Goal: Transaction & Acquisition: Purchase product/service

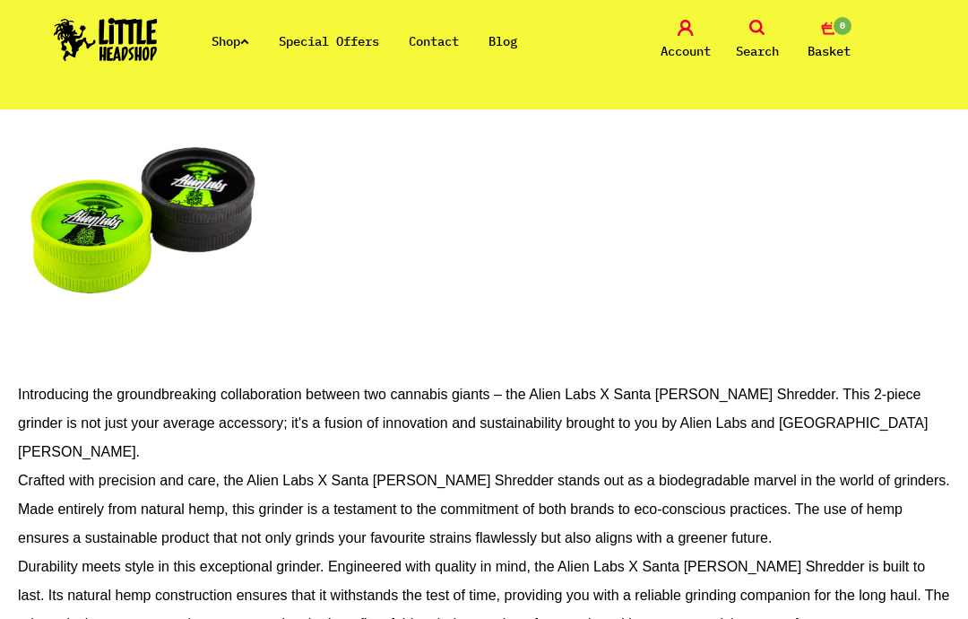
scroll to position [1167, 0]
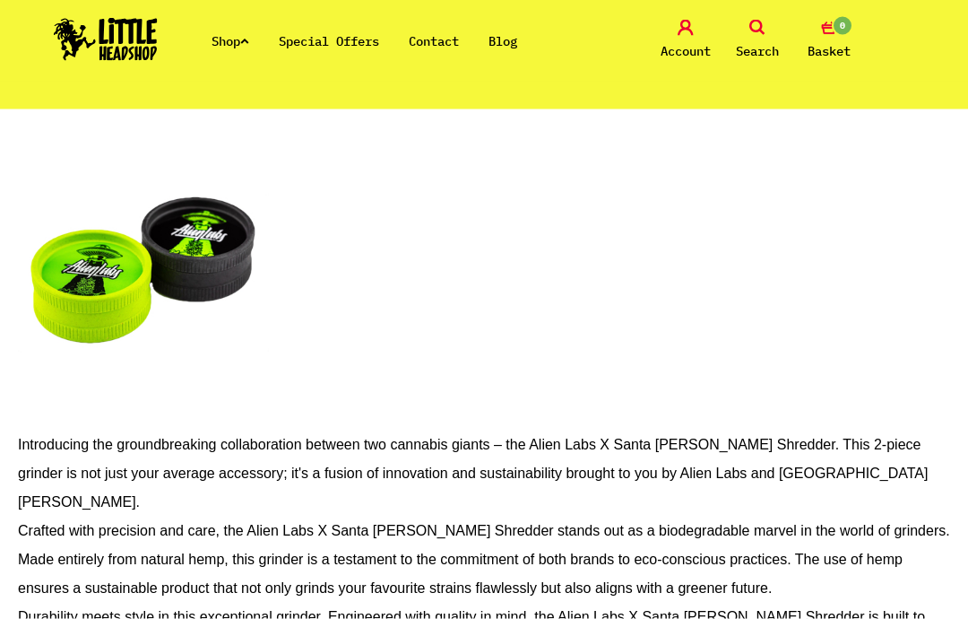
click at [110, 271] on img at bounding box center [143, 264] width 251 height 314
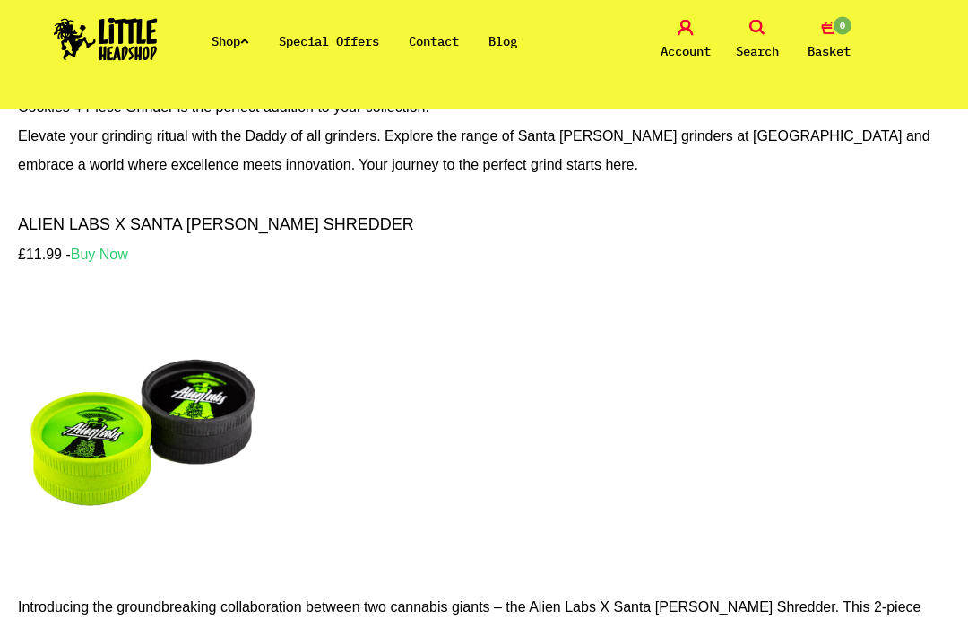
scroll to position [993, 0]
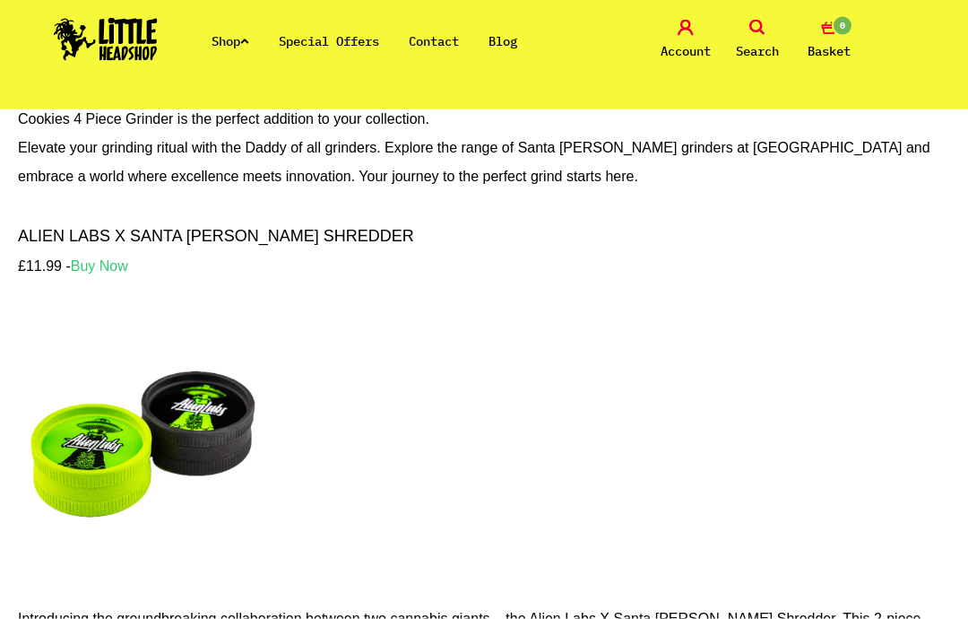
click at [232, 263] on p "£11.99 - Buy Now" at bounding box center [484, 266] width 932 height 29
click at [224, 230] on strong "ALIEN LABS X SANTA CRUZ SHREDDER" at bounding box center [216, 236] width 396 height 18
click at [174, 241] on strong "ALIEN LABS X SANTA CRUZ SHREDDER" at bounding box center [216, 236] width 396 height 18
click at [100, 265] on strong "Buy Now" at bounding box center [99, 265] width 57 height 15
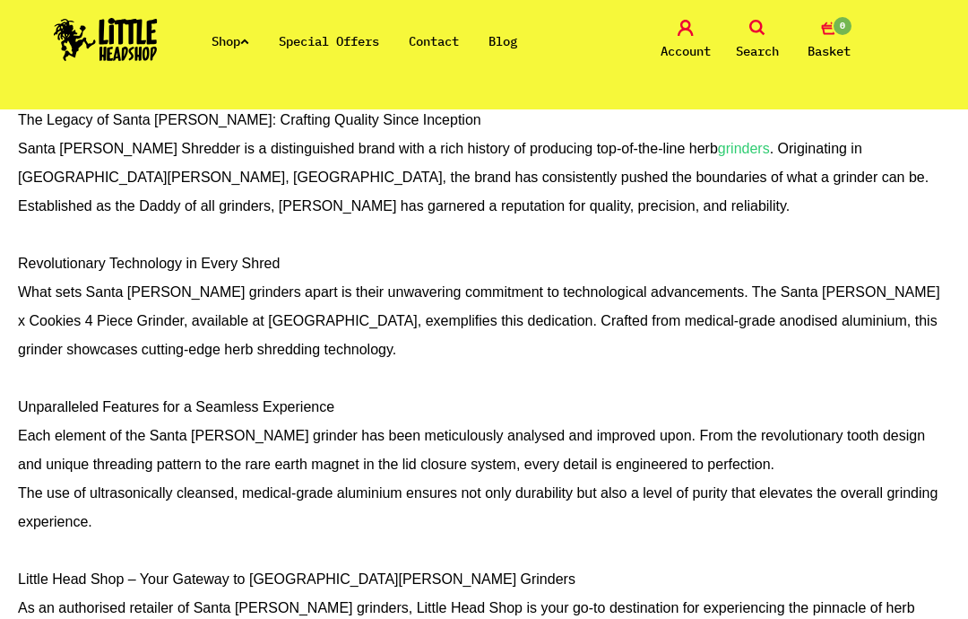
scroll to position [433, 0]
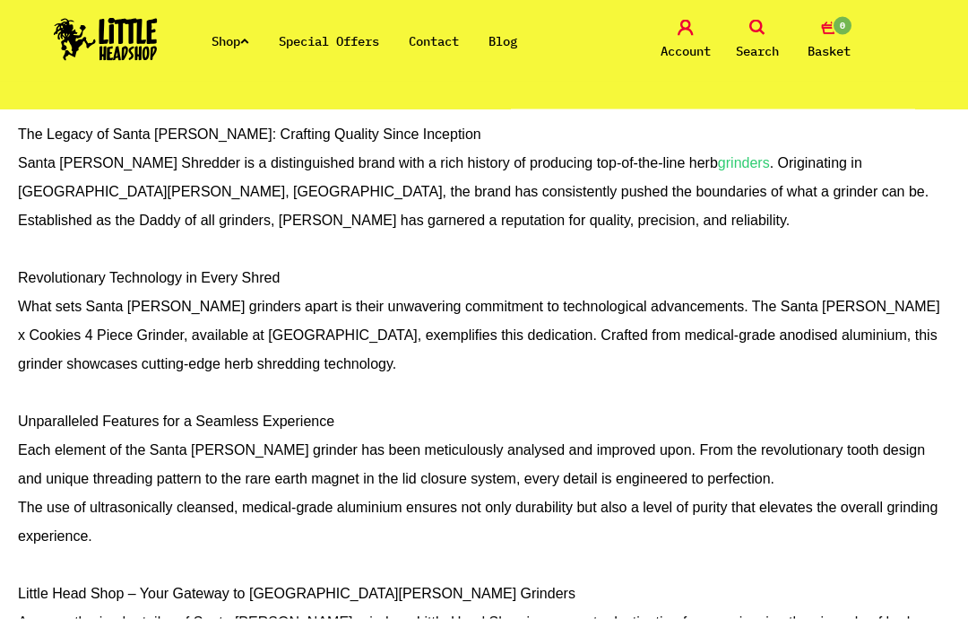
click at [353, 34] on link "Special Offers" at bounding box center [329, 41] width 100 height 16
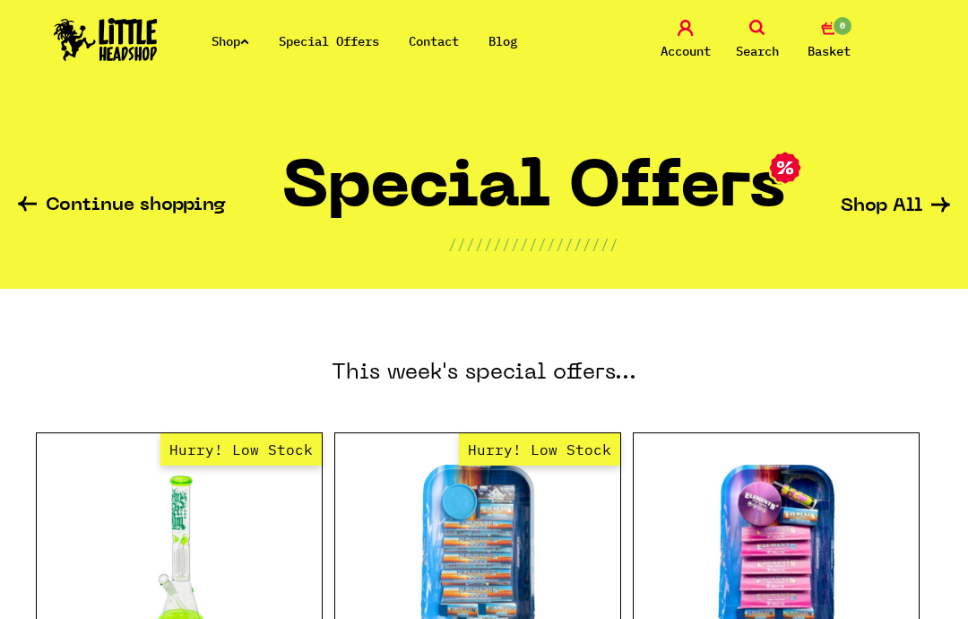
scroll to position [-2, 0]
click at [246, 48] on link "Shop" at bounding box center [231, 41] width 38 height 16
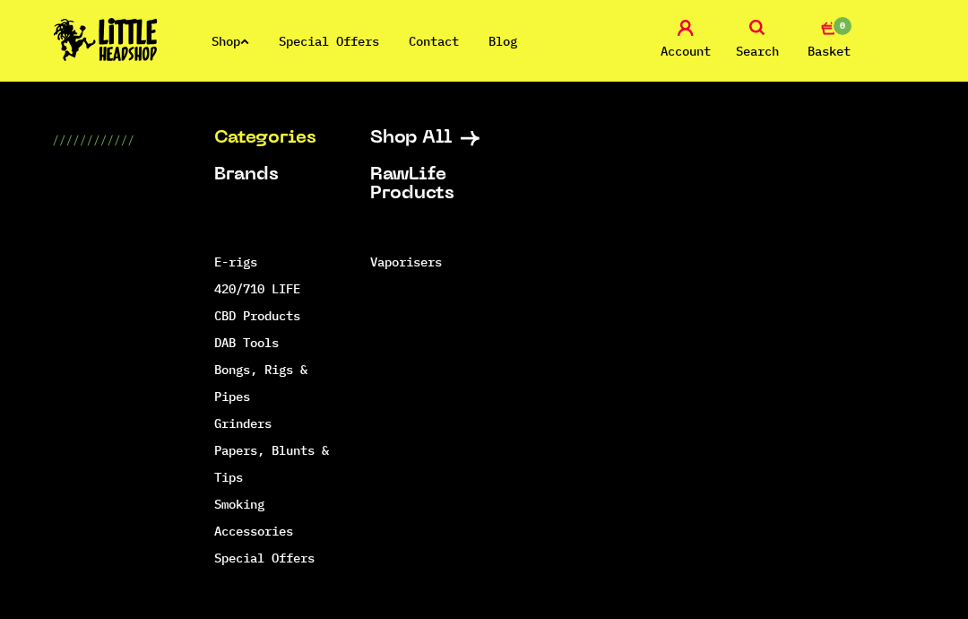
click at [258, 418] on link "Grinders" at bounding box center [242, 423] width 57 height 16
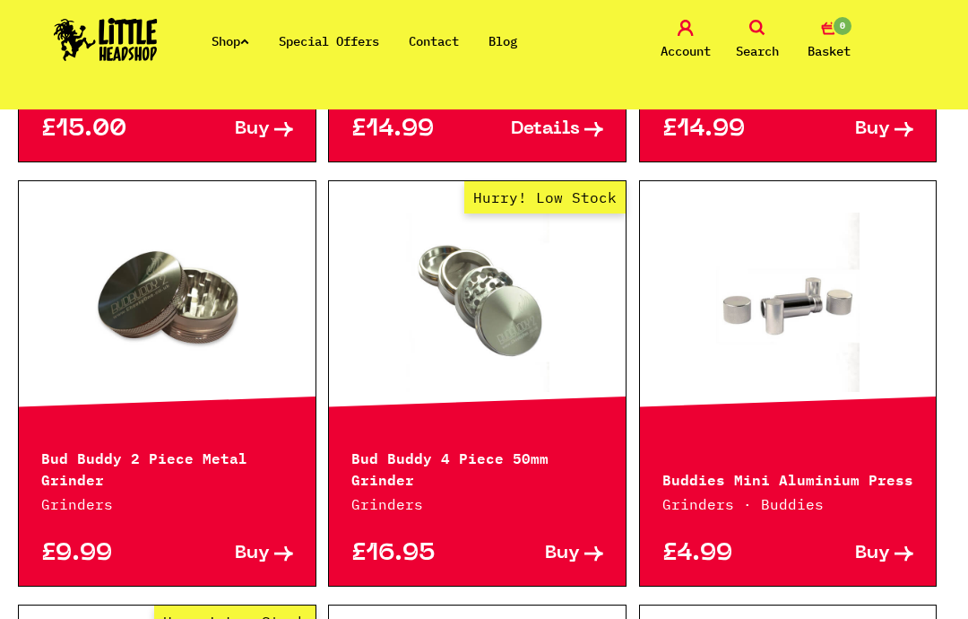
scroll to position [1478, 0]
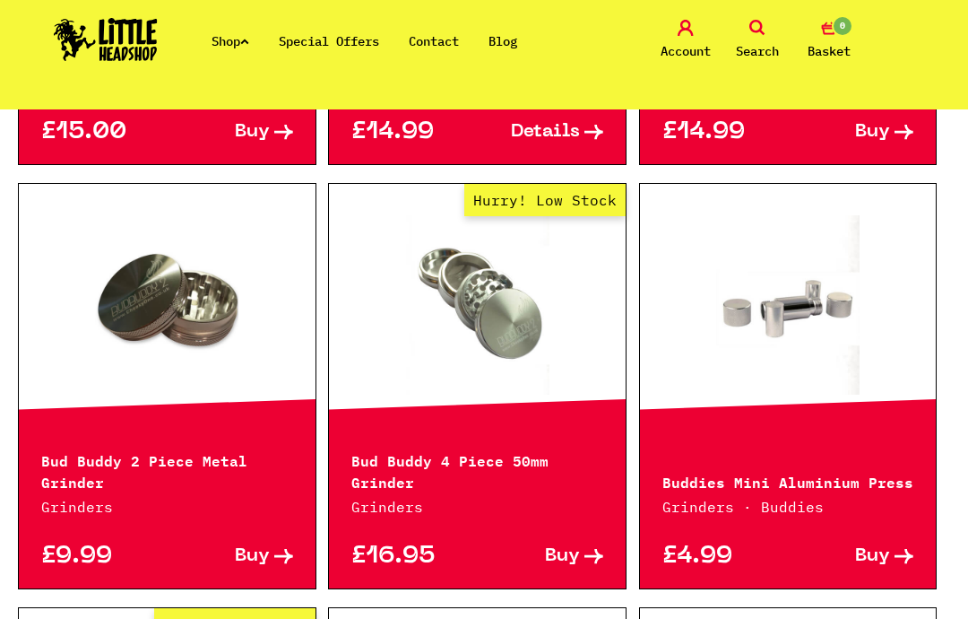
click at [220, 306] on link at bounding box center [167, 304] width 297 height 179
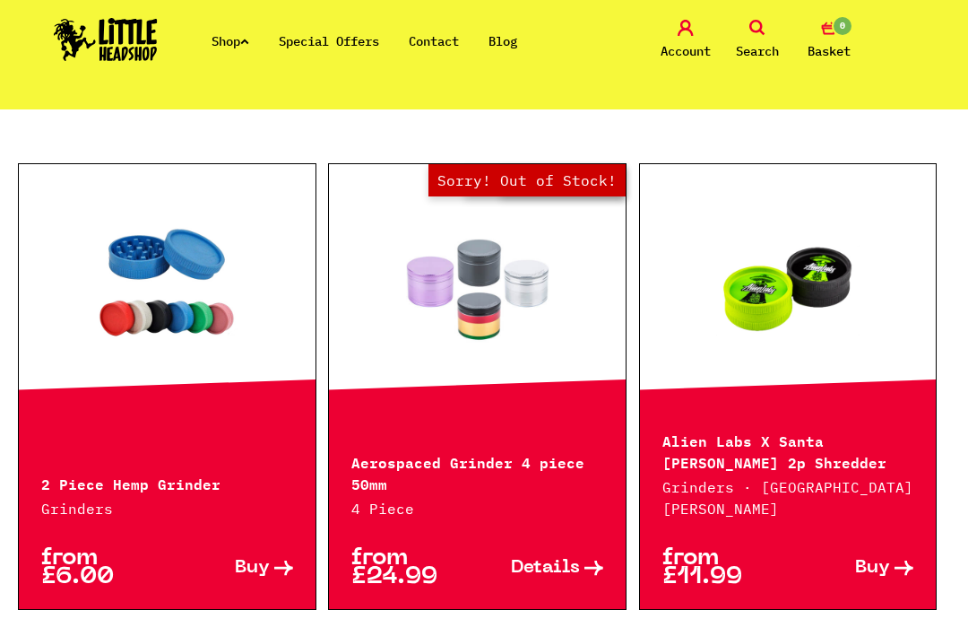
scroll to position [608, 0]
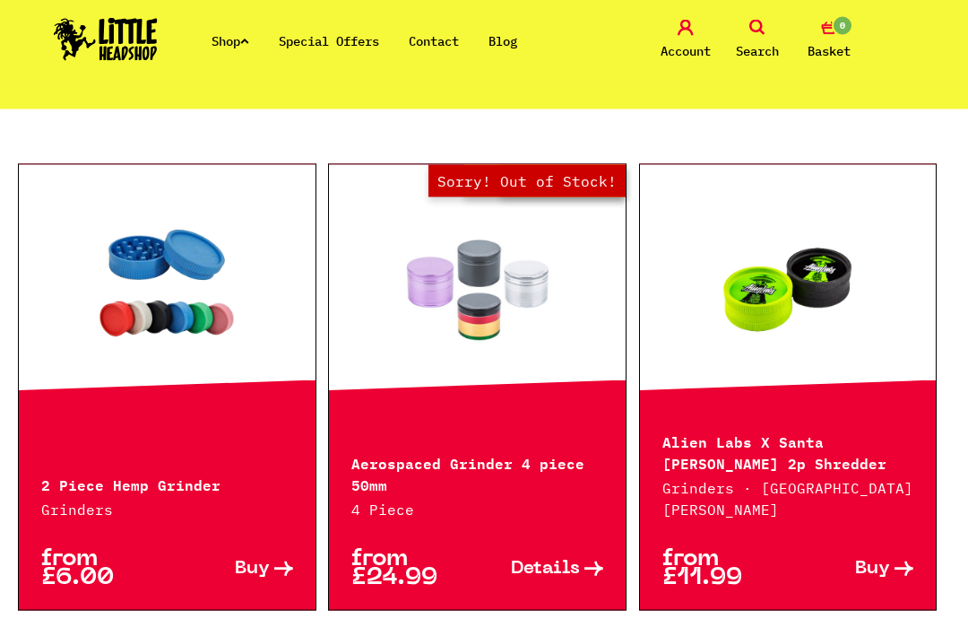
click at [186, 308] on link at bounding box center [167, 285] width 297 height 179
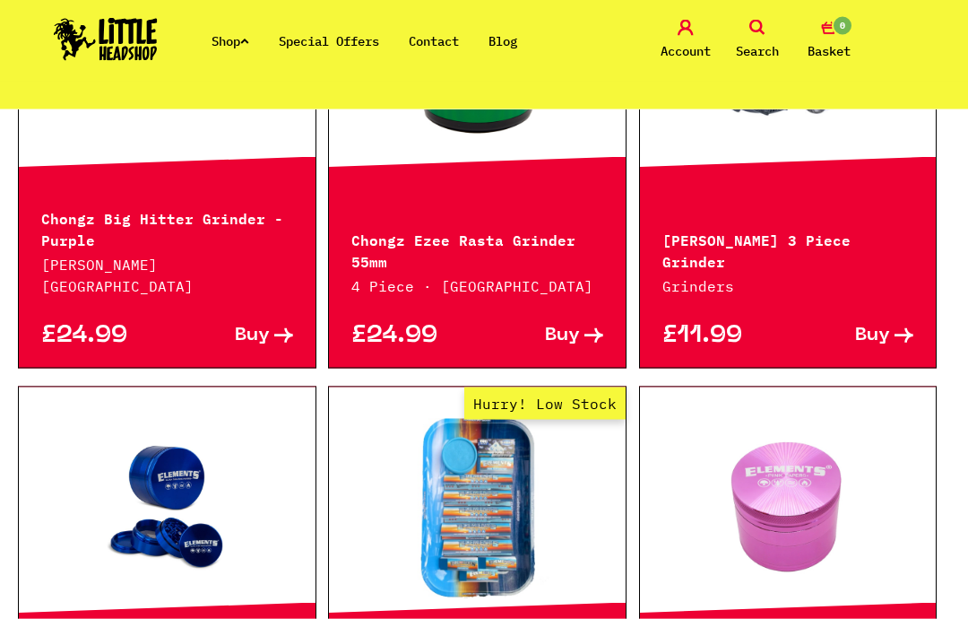
scroll to position [2110, 0]
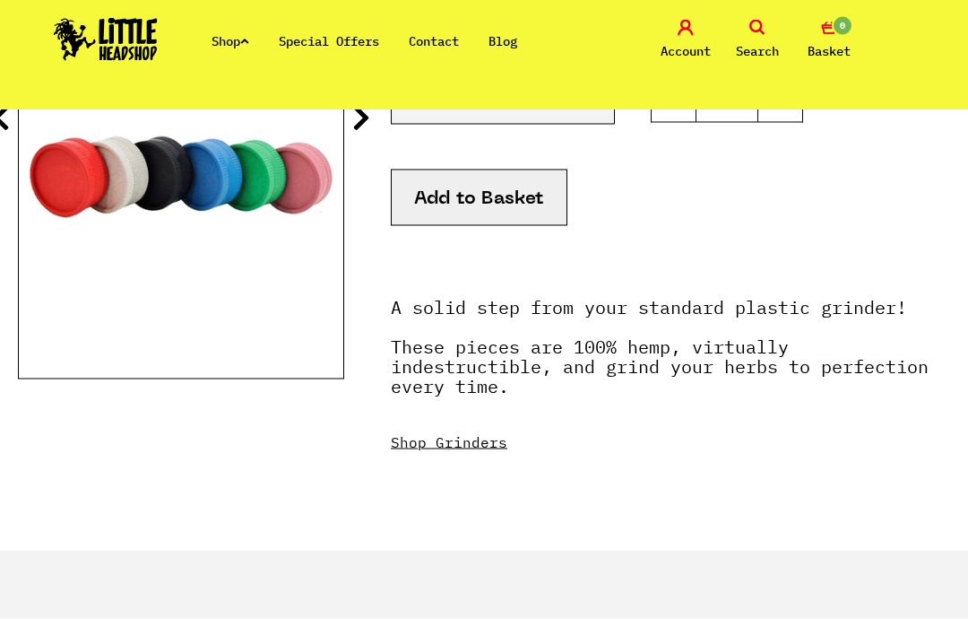
scroll to position [225, 0]
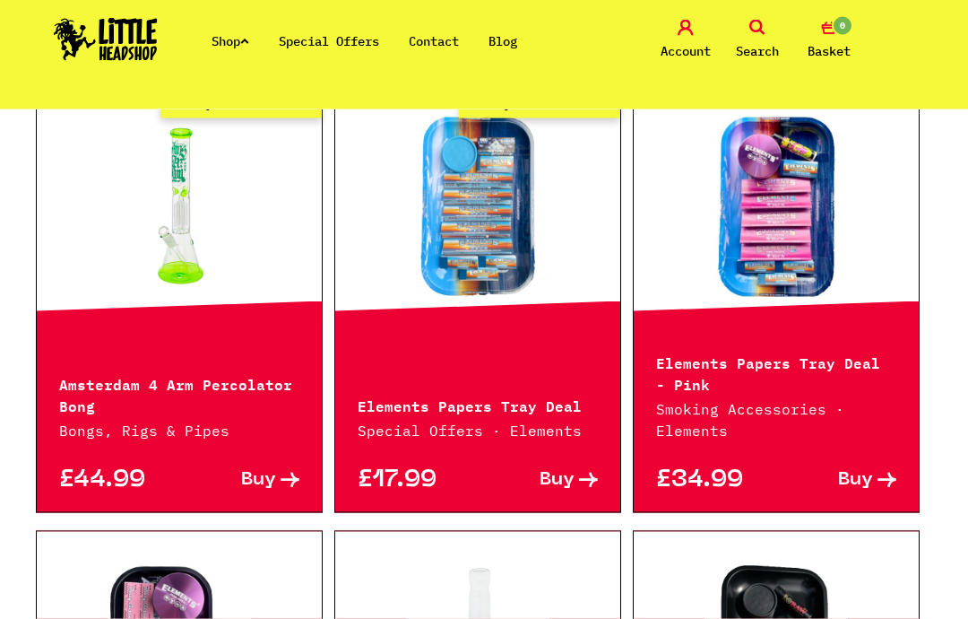
scroll to position [348, 0]
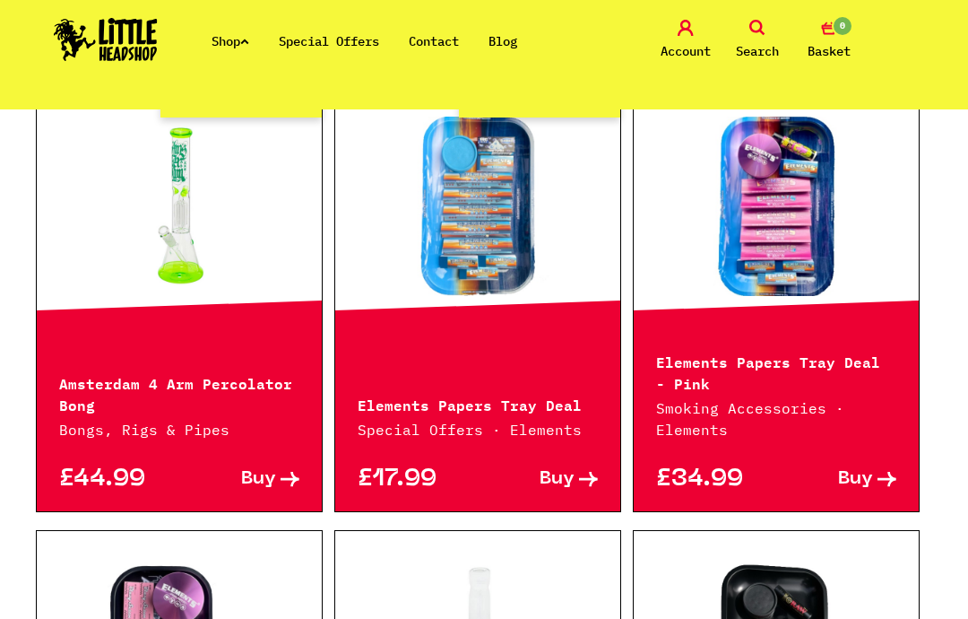
click at [238, 44] on link "Shop" at bounding box center [231, 41] width 38 height 16
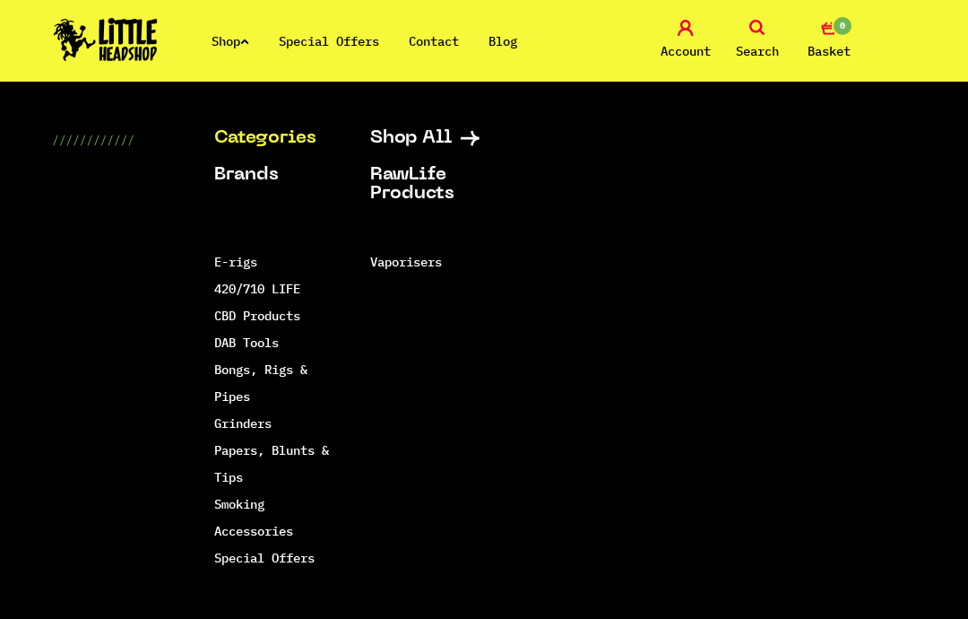
scroll to position [346, 0]
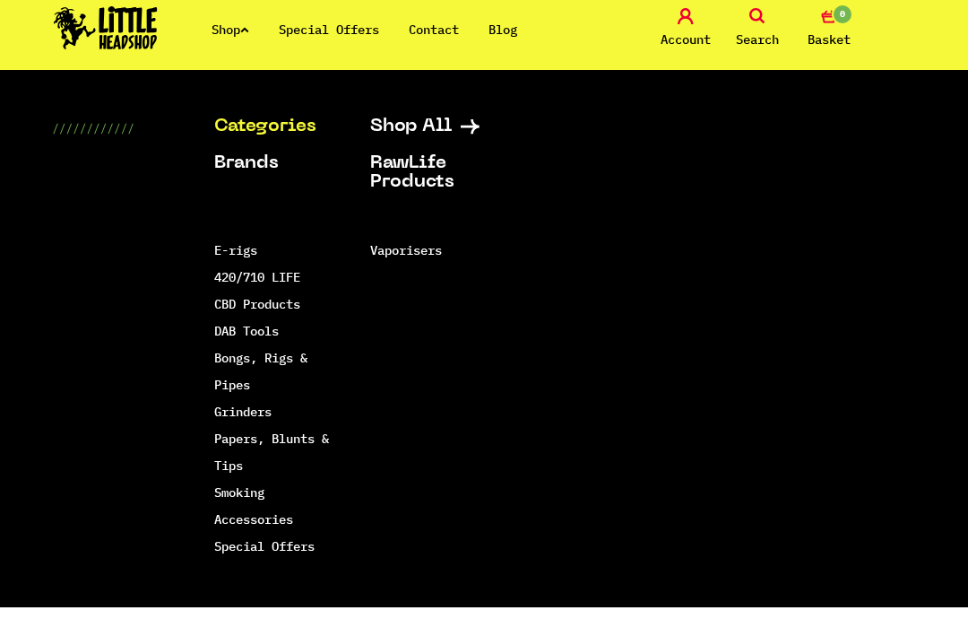
click at [254, 419] on link "Grinders" at bounding box center [242, 423] width 57 height 16
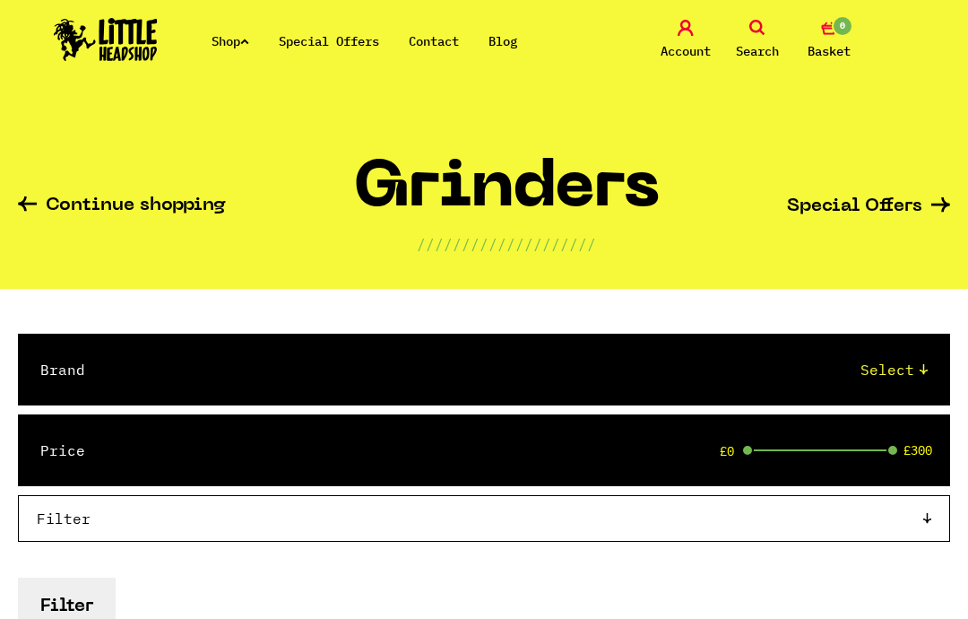
click at [342, 363] on select "Select Raw Elements HeadChef MedTainer Buddies Chongz Space Case Santa Cruz Vib…" at bounding box center [524, 370] width 807 height 22
select select "42"
click at [551, 247] on p "////////////////////" at bounding box center [506, 244] width 179 height 22
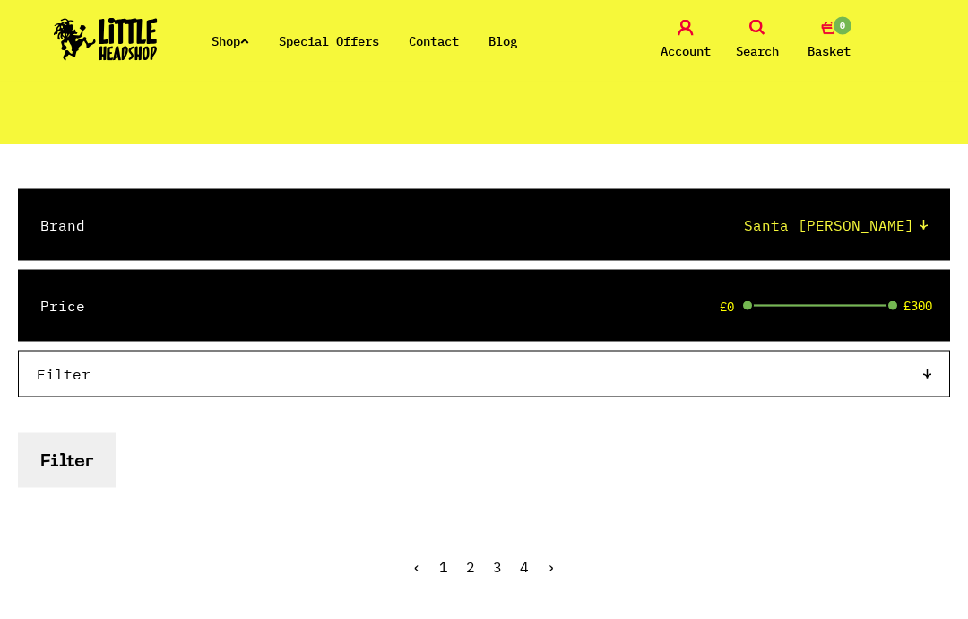
scroll to position [136, 0]
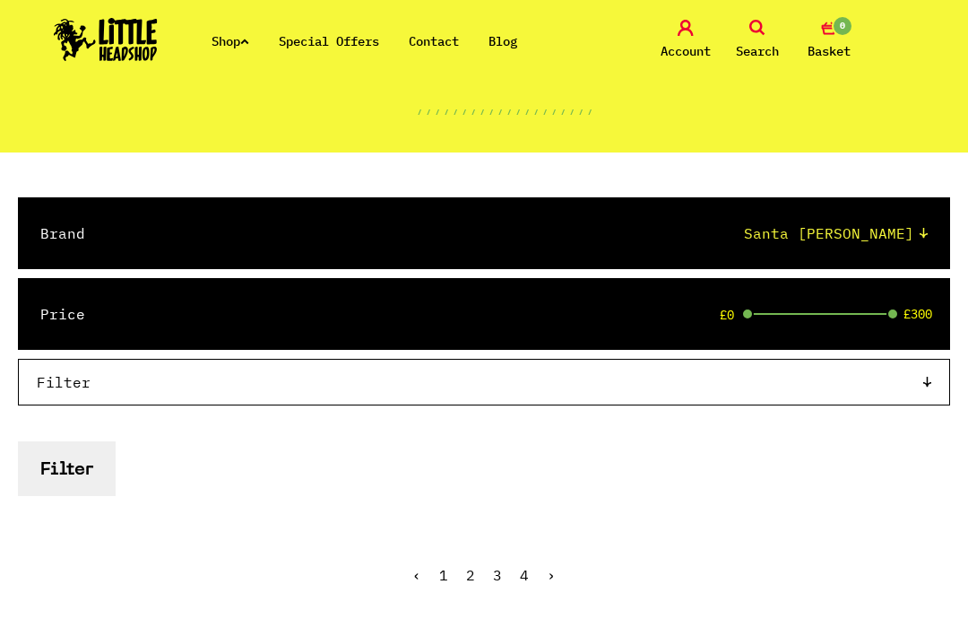
click at [452, 229] on select "Select Raw Elements HeadChef MedTainer Buddies Chongz Space Case Santa Cruz Vib…" at bounding box center [524, 233] width 807 height 22
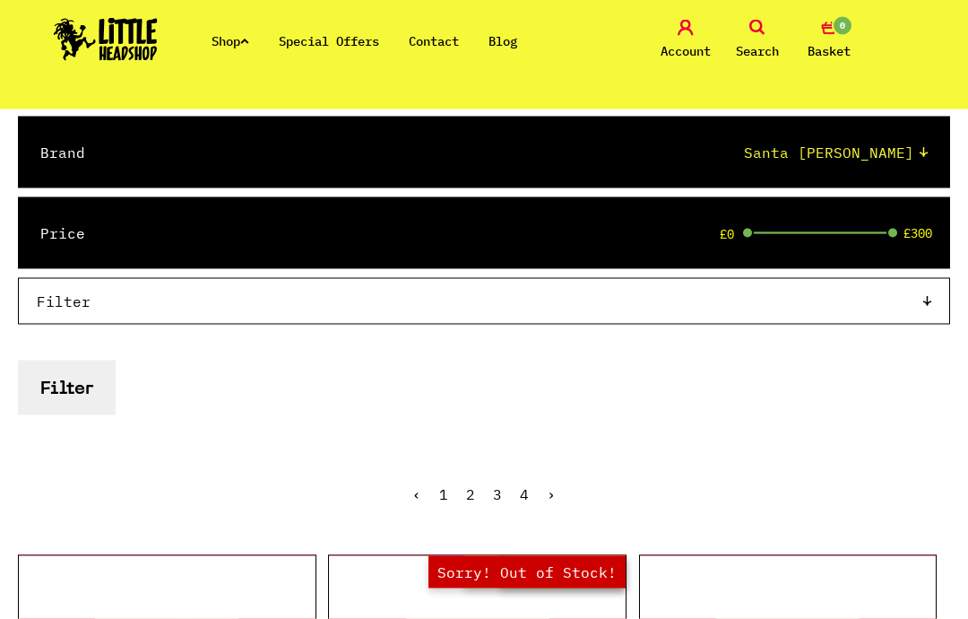
scroll to position [0, 0]
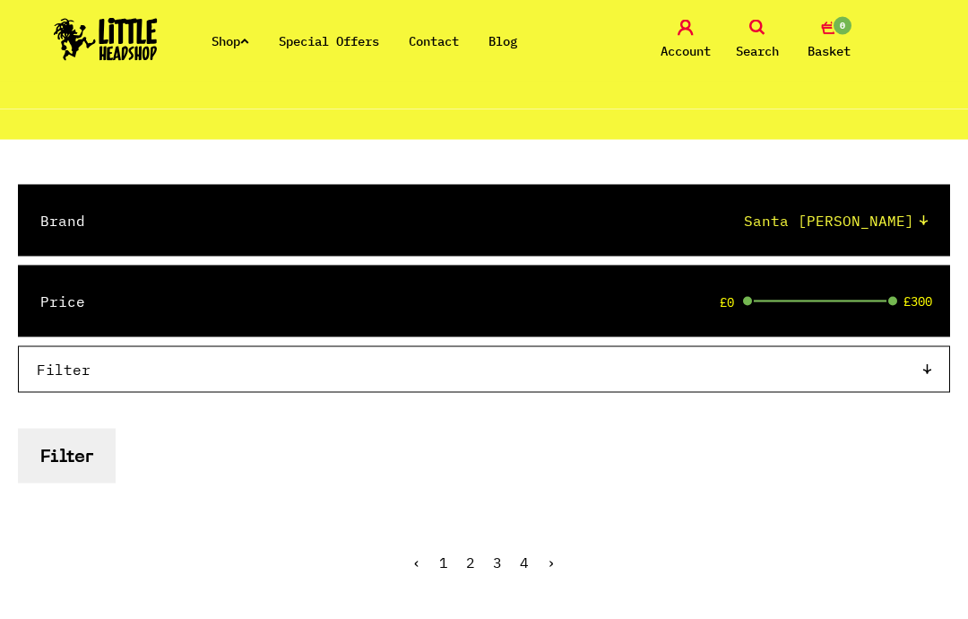
click at [513, 365] on p "Filter" at bounding box center [477, 370] width 881 height 22
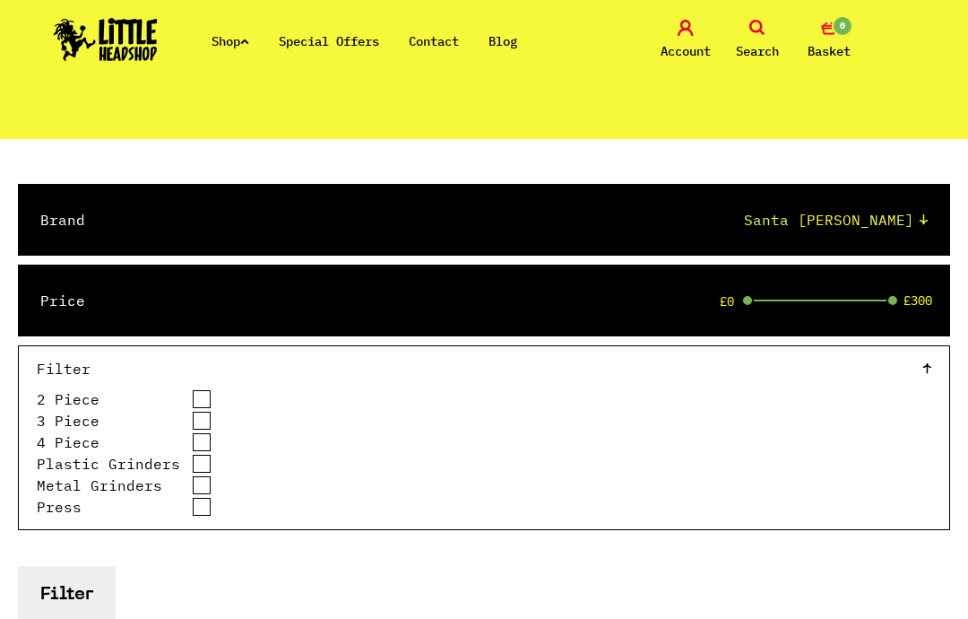
click at [196, 394] on input "2 Piece" at bounding box center [202, 399] width 20 height 18
checkbox input "true"
select select "0"
click at [82, 593] on button "Filter" at bounding box center [67, 593] width 98 height 55
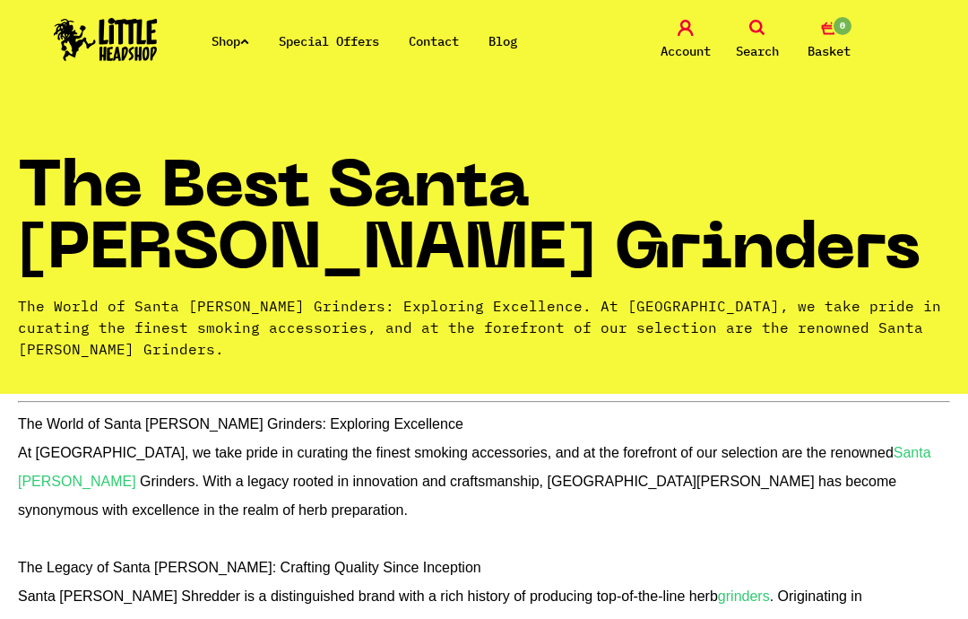
scroll to position [434, 0]
